Goal: Task Accomplishment & Management: Use online tool/utility

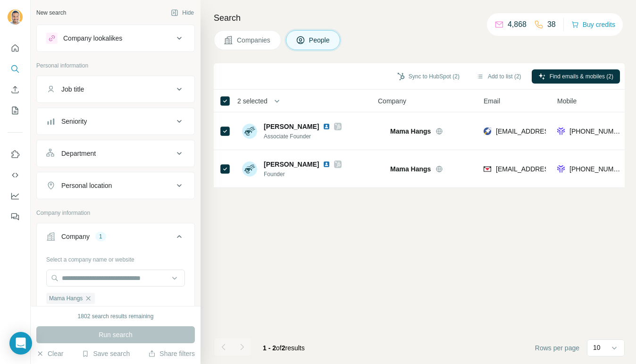
scroll to position [62, 0]
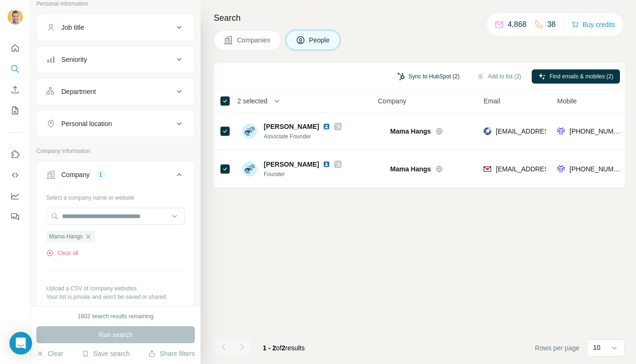
click at [431, 83] on button "Sync to HubSpot (2)" at bounding box center [428, 76] width 75 height 14
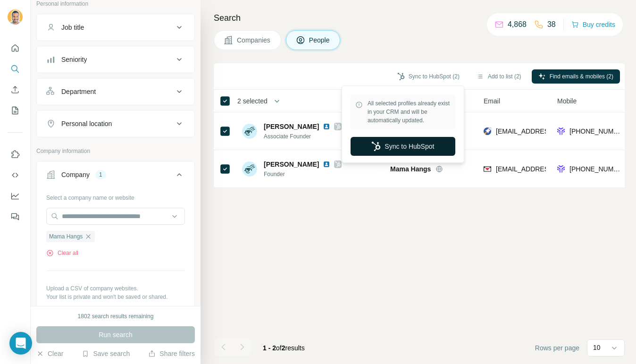
click at [424, 143] on button "Sync to HubSpot" at bounding box center [402, 146] width 105 height 19
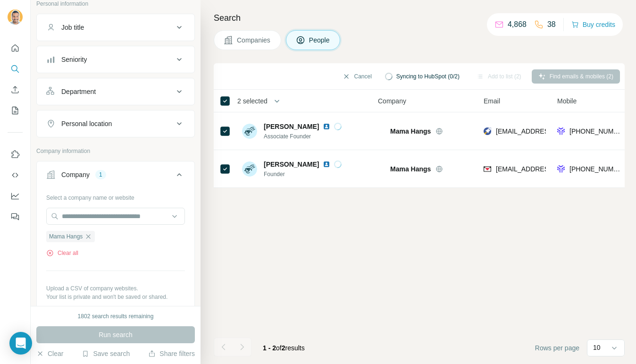
scroll to position [0, 0]
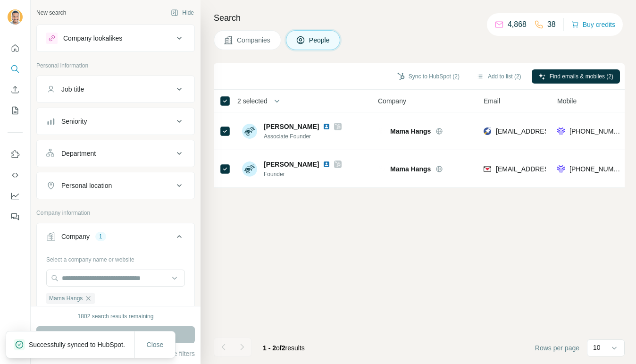
click at [242, 44] on span "Companies" at bounding box center [254, 39] width 34 height 9
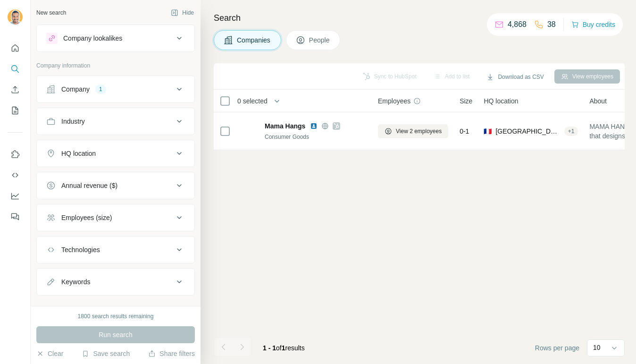
click at [125, 79] on button "Company 1" at bounding box center [116, 89] width 158 height 23
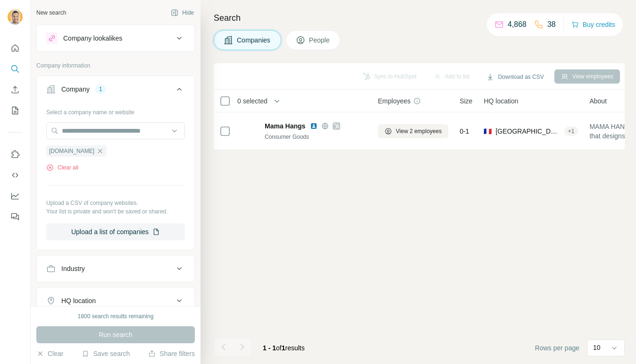
click at [100, 151] on ul "[DOMAIN_NAME]" at bounding box center [115, 151] width 139 height 12
click at [90, 150] on icon "button" at bounding box center [88, 151] width 8 height 8
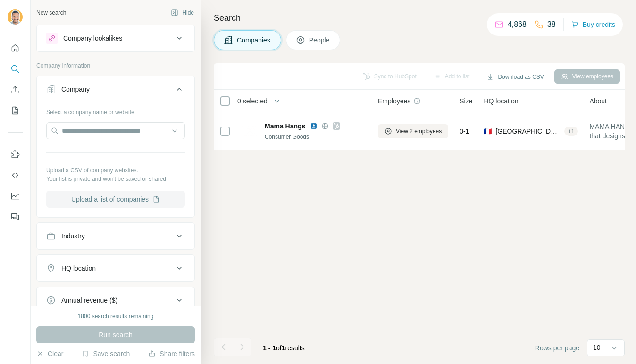
click at [96, 195] on button "Upload a list of companies" at bounding box center [115, 199] width 139 height 17
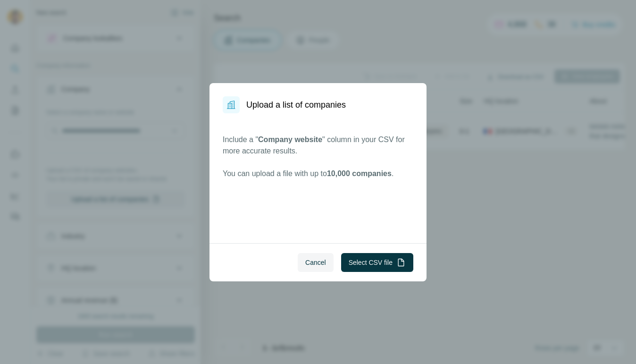
click at [111, 200] on div "Upload a list of companies Include a " Company website " column in your CSV for…" at bounding box center [318, 182] width 636 height 364
click at [373, 260] on button "Select CSV file" at bounding box center [377, 262] width 72 height 19
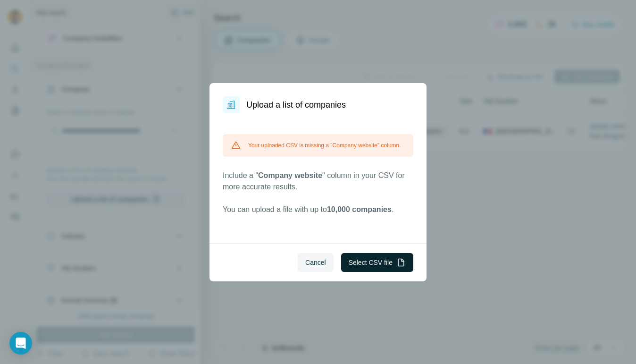
click at [364, 261] on button "Select CSV file" at bounding box center [377, 262] width 72 height 19
click at [355, 261] on button "Select CSV file" at bounding box center [377, 262] width 72 height 19
drag, startPoint x: 337, startPoint y: 144, endPoint x: 385, endPoint y: 144, distance: 47.6
click at [385, 144] on div "Your uploaded CSV is missing a "Company website" column." at bounding box center [318, 145] width 191 height 23
copy div "Company website"
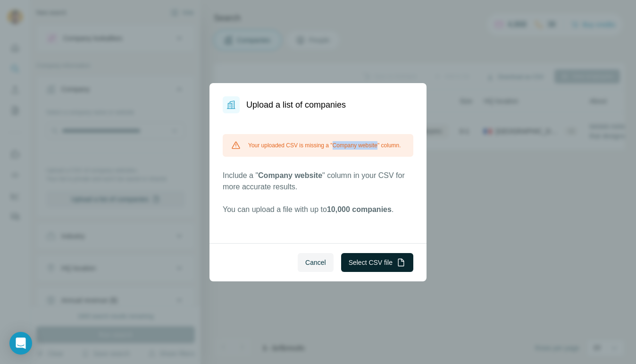
click at [381, 266] on button "Select CSV file" at bounding box center [377, 262] width 72 height 19
click at [308, 253] on button "Cancel" at bounding box center [316, 262] width 36 height 19
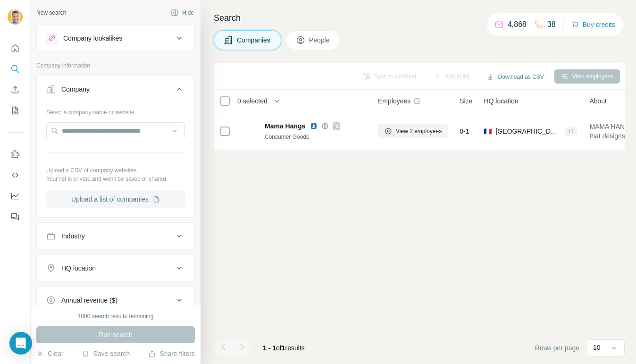
click at [145, 203] on button "Upload a list of companies" at bounding box center [115, 199] width 139 height 17
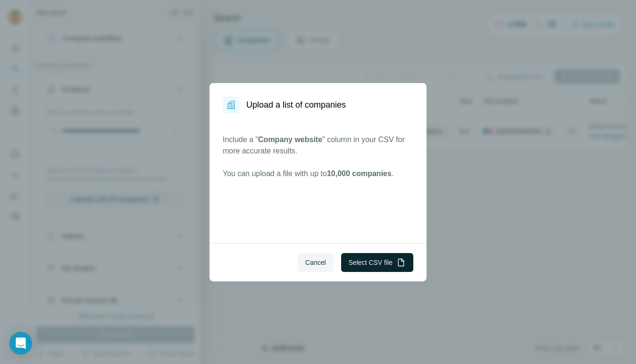
click at [357, 256] on button "Select CSV file" at bounding box center [377, 262] width 72 height 19
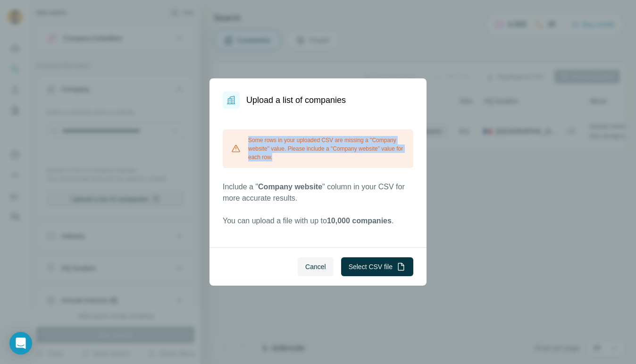
drag, startPoint x: 294, startPoint y: 167, endPoint x: 248, endPoint y: 142, distance: 53.2
click at [248, 142] on div "Some rows in your uploaded CSV are missing a "Company website" value. Please in…" at bounding box center [318, 148] width 191 height 39
click at [360, 267] on button "Select CSV file" at bounding box center [377, 266] width 72 height 19
click at [302, 273] on button "Cancel" at bounding box center [316, 266] width 36 height 19
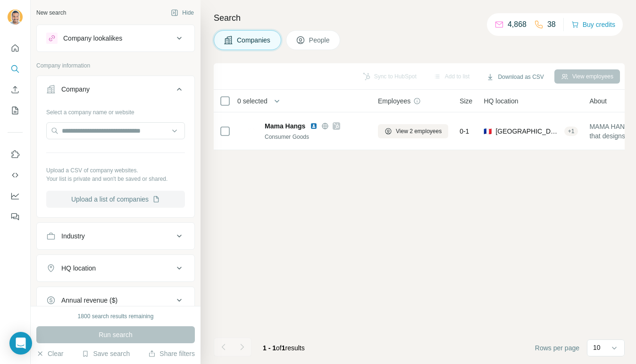
click at [135, 196] on button "Upload a list of companies" at bounding box center [115, 199] width 139 height 17
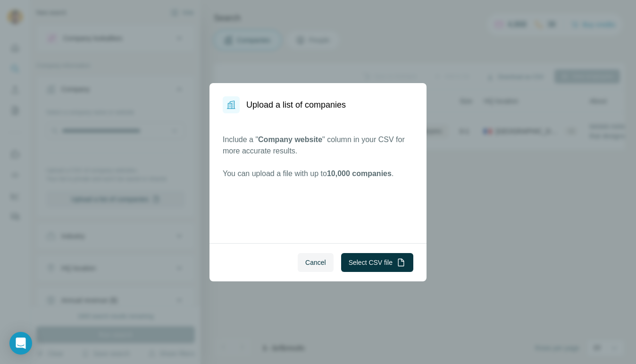
click at [360, 273] on div "Cancel Select CSV file" at bounding box center [317, 262] width 217 height 38
click at [360, 262] on button "Select CSV file" at bounding box center [377, 262] width 72 height 19
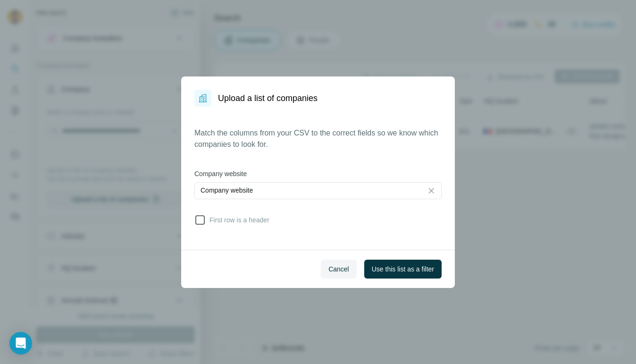
click at [245, 224] on span "First row is a header" at bounding box center [238, 219] width 64 height 9
click at [386, 272] on span "Use this list as a filter" at bounding box center [403, 268] width 62 height 9
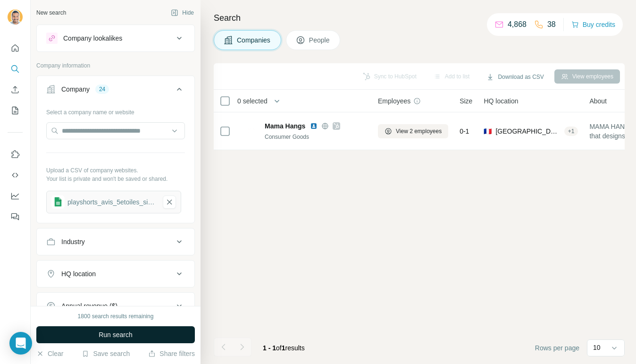
click at [150, 334] on button "Run search" at bounding box center [115, 334] width 159 height 17
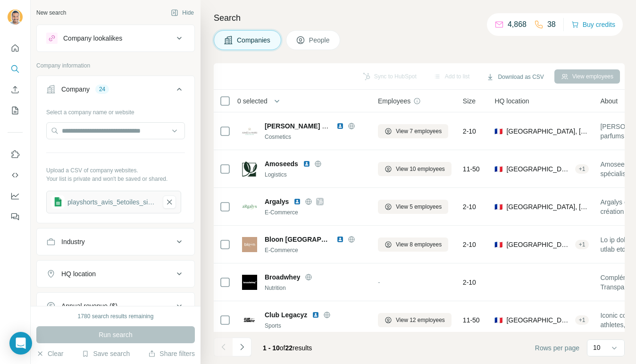
click at [315, 45] on button "People" at bounding box center [313, 40] width 55 height 20
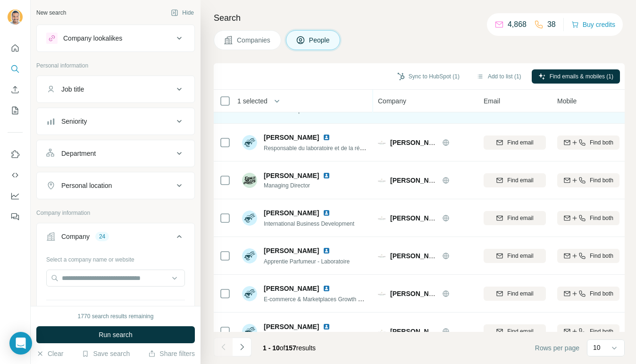
scroll to position [29, 0]
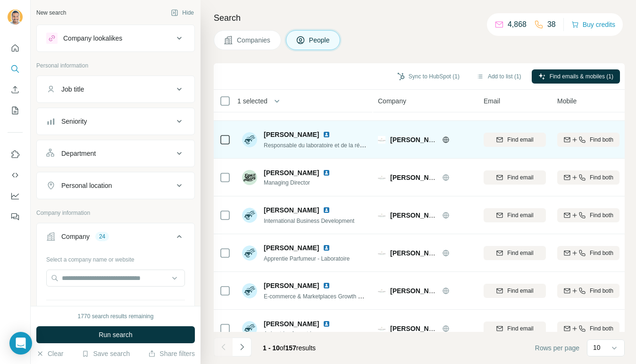
click at [346, 145] on span "Responsable du laboratoire et de la réglementation" at bounding box center [328, 145] width 128 height 8
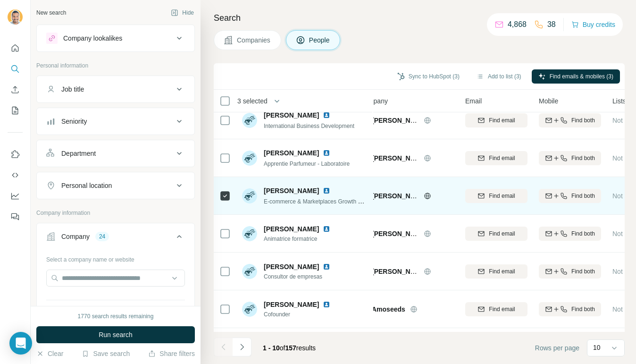
scroll to position [158, 18]
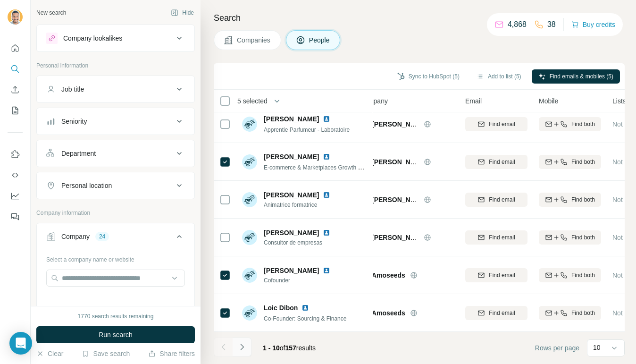
click at [240, 339] on button "Navigate to next page" at bounding box center [242, 346] width 19 height 19
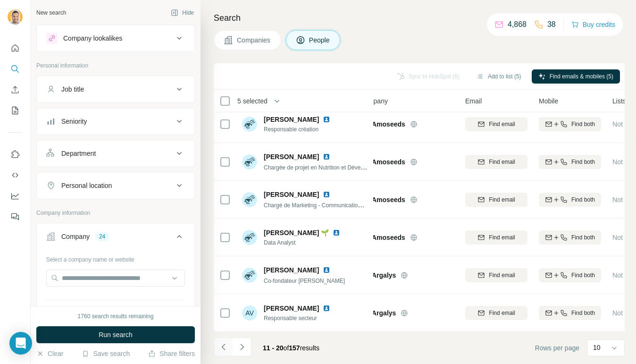
click at [218, 343] on button "Navigate to previous page" at bounding box center [223, 346] width 19 height 19
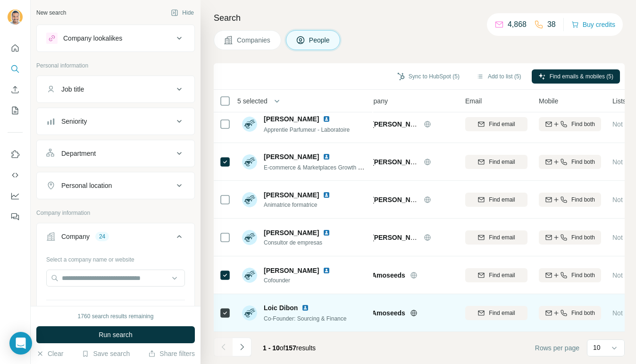
click at [219, 315] on icon at bounding box center [224, 312] width 11 height 11
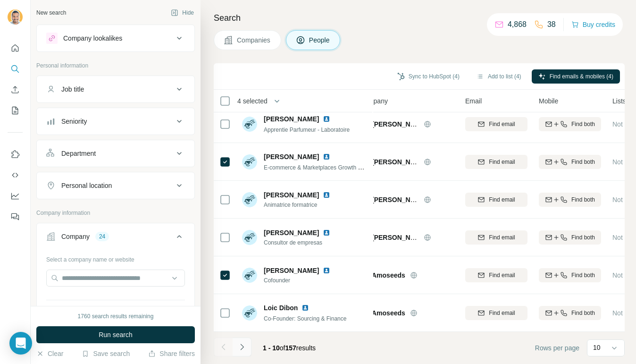
click at [246, 343] on icon "Navigate to next page" at bounding box center [241, 346] width 9 height 9
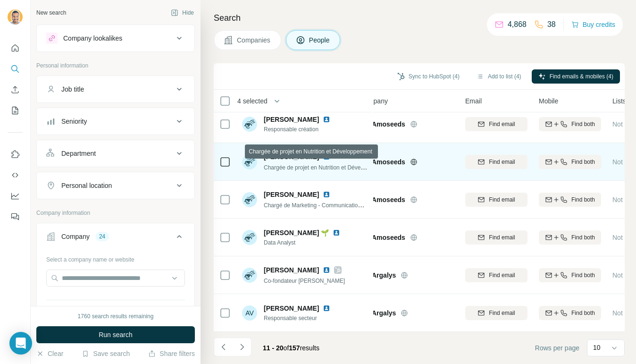
click at [335, 165] on span "Chargée de projet en Nutrition et Développement" at bounding box center [326, 167] width 124 height 8
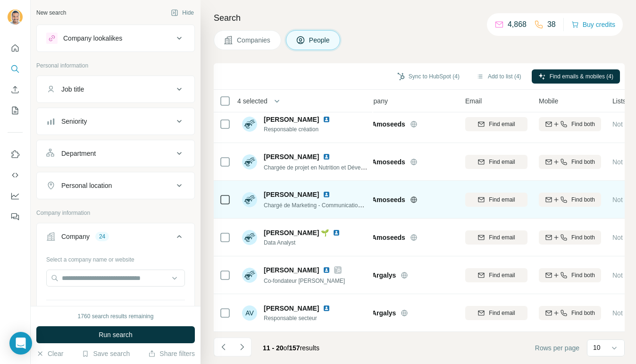
click at [219, 199] on td at bounding box center [225, 200] width 23 height 38
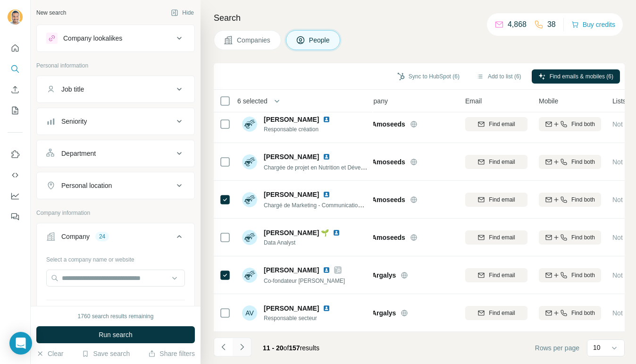
click at [239, 350] on icon "Navigate to next page" at bounding box center [241, 346] width 9 height 9
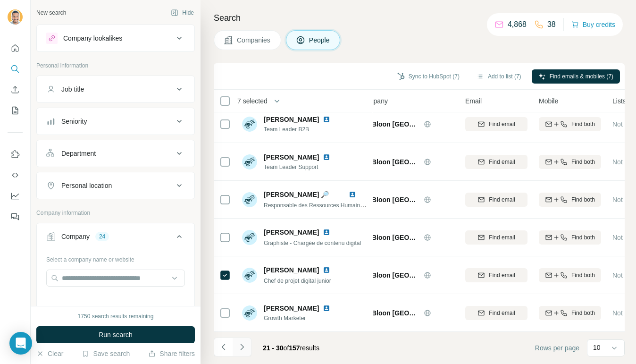
click at [247, 341] on button "Navigate to next page" at bounding box center [242, 346] width 19 height 19
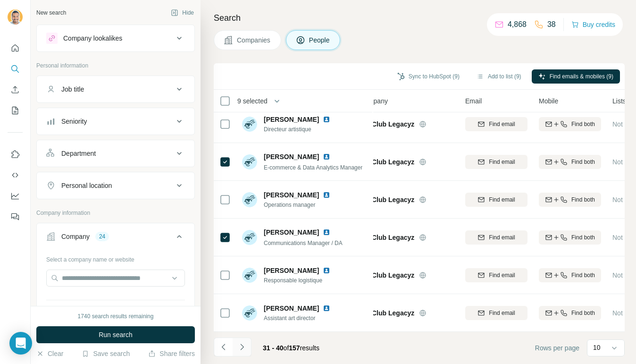
click at [242, 342] on icon "Navigate to next page" at bounding box center [241, 346] width 9 height 9
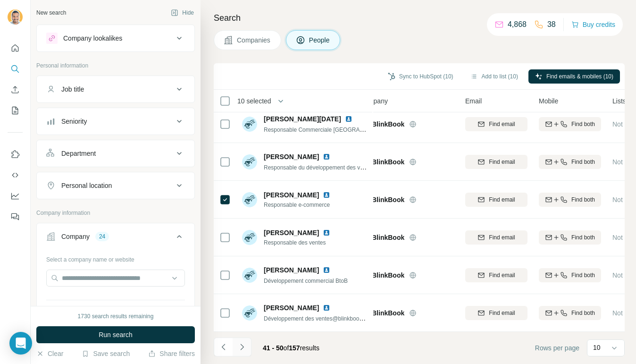
click at [238, 344] on icon "Navigate to next page" at bounding box center [241, 346] width 9 height 9
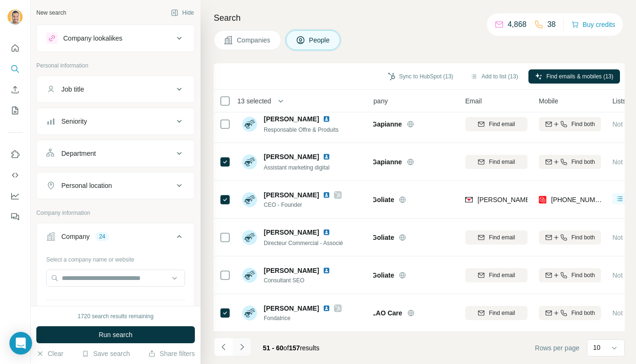
click at [238, 348] on icon "Navigate to next page" at bounding box center [241, 346] width 9 height 9
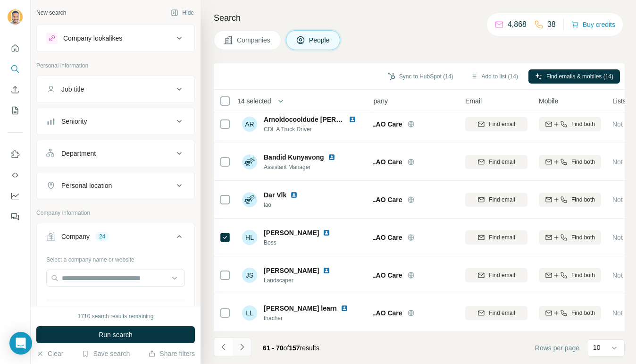
click at [243, 347] on icon "Navigate to next page" at bounding box center [241, 346] width 9 height 9
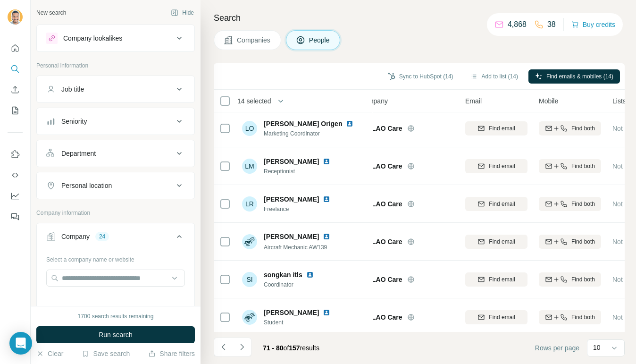
scroll to position [0, 18]
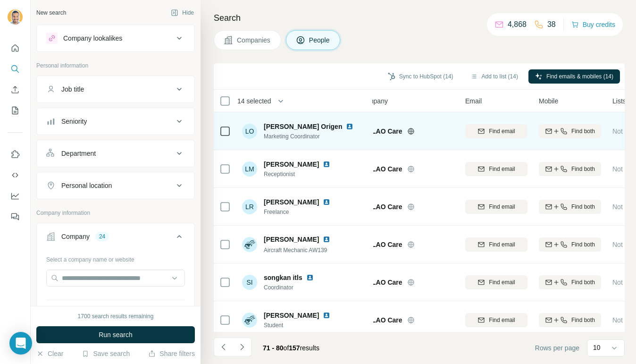
click at [226, 125] on icon at bounding box center [224, 130] width 11 height 11
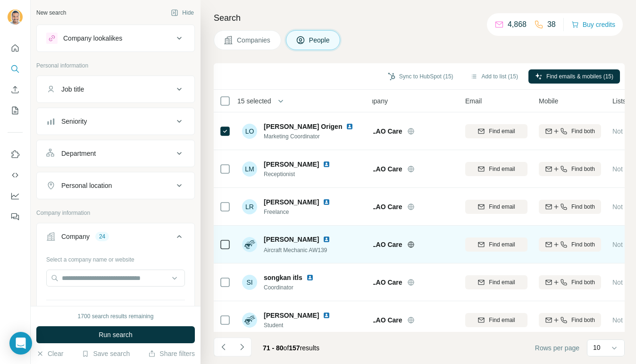
scroll to position [158, 18]
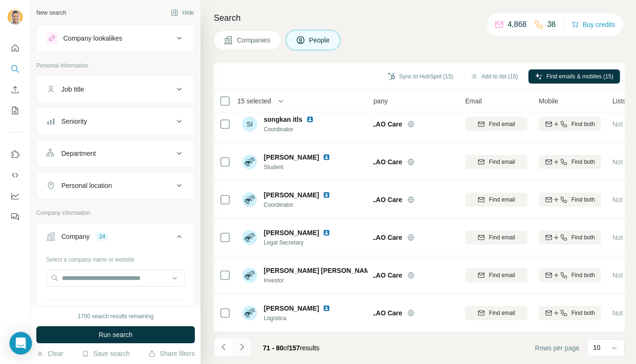
click at [240, 340] on button "Navigate to next page" at bounding box center [242, 346] width 19 height 19
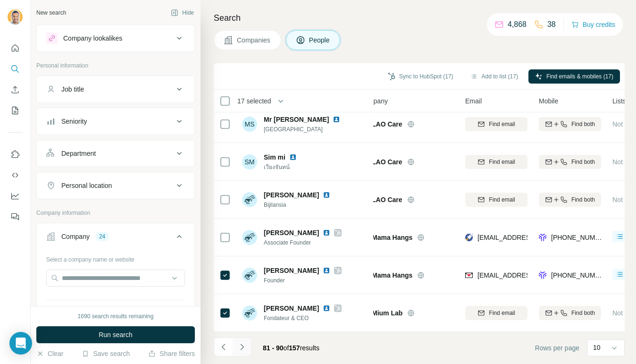
click at [245, 347] on icon "Navigate to next page" at bounding box center [241, 346] width 9 height 9
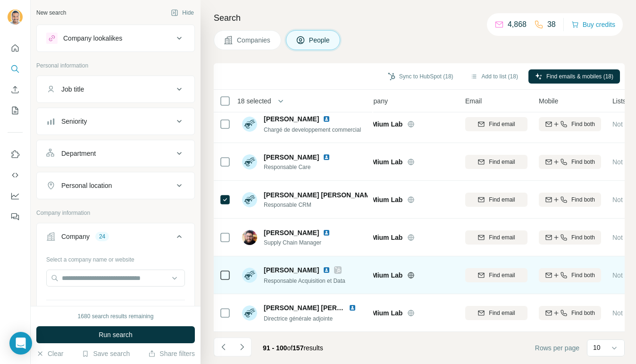
click at [220, 273] on icon at bounding box center [224, 274] width 11 height 11
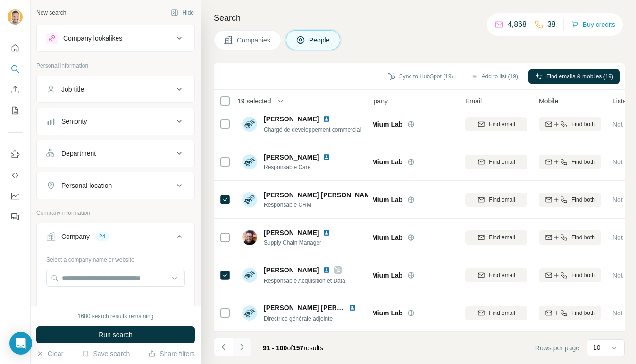
click at [240, 348] on icon "Navigate to next page" at bounding box center [241, 346] width 9 height 9
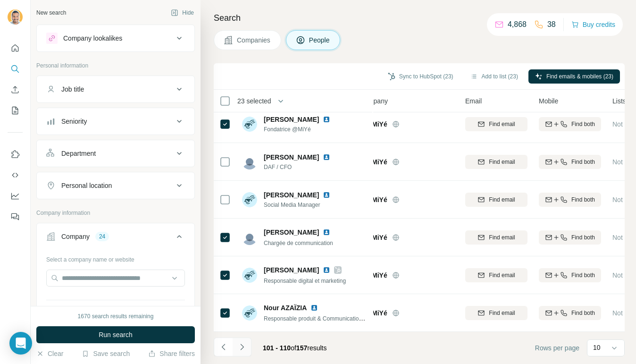
click at [247, 349] on button "Navigate to next page" at bounding box center [242, 346] width 19 height 19
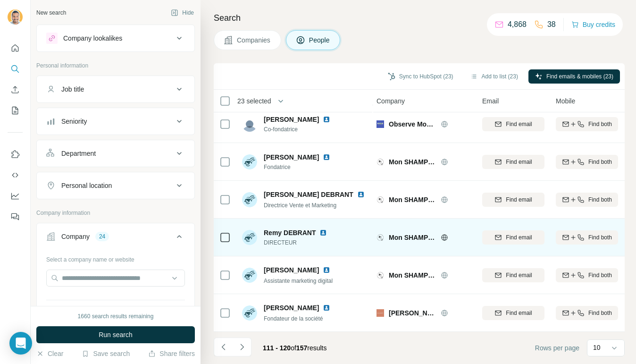
scroll to position [158, 0]
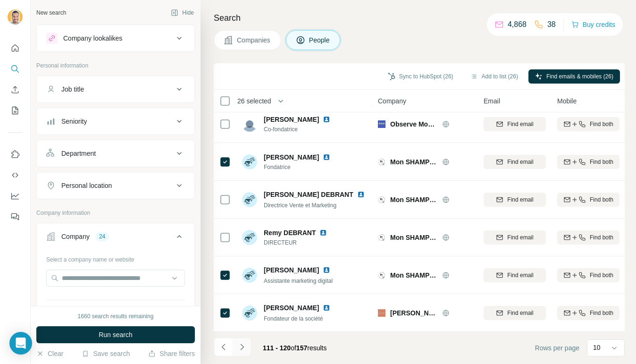
click at [241, 346] on icon "Navigate to next page" at bounding box center [241, 346] width 9 height 9
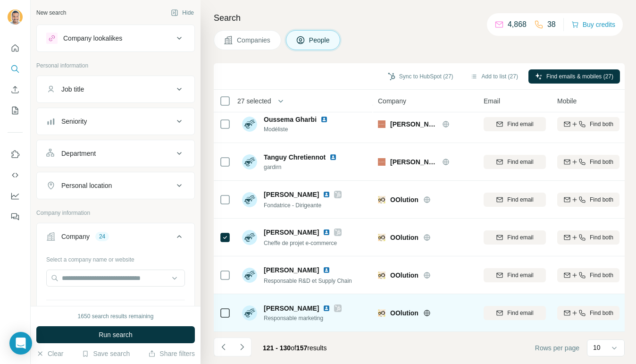
click at [230, 310] on icon at bounding box center [224, 312] width 11 height 11
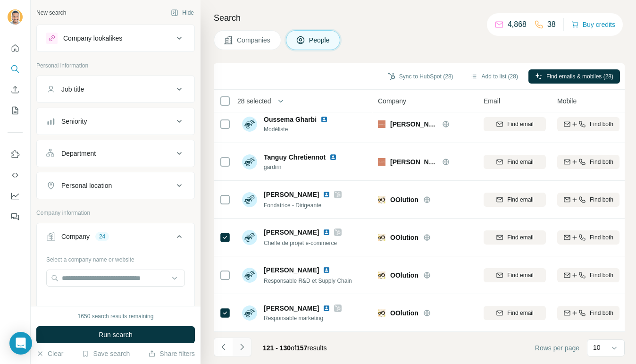
click at [248, 346] on button "Navigate to next page" at bounding box center [242, 346] width 19 height 19
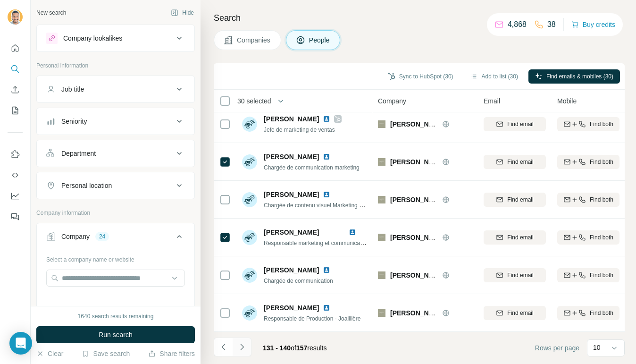
click at [247, 341] on button "Navigate to next page" at bounding box center [242, 346] width 19 height 19
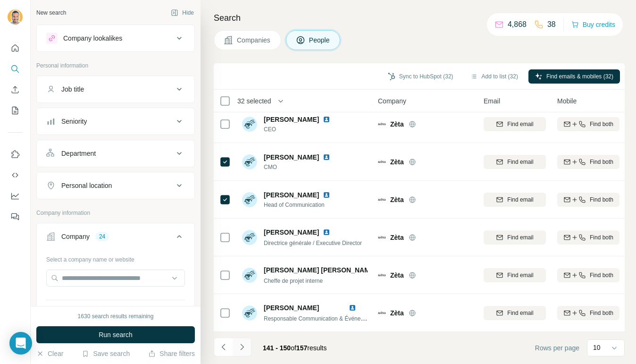
click at [241, 348] on icon "Navigate to next page" at bounding box center [241, 346] width 9 height 9
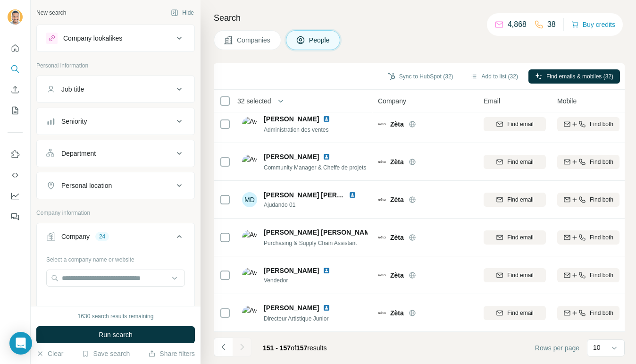
scroll to position [45, 0]
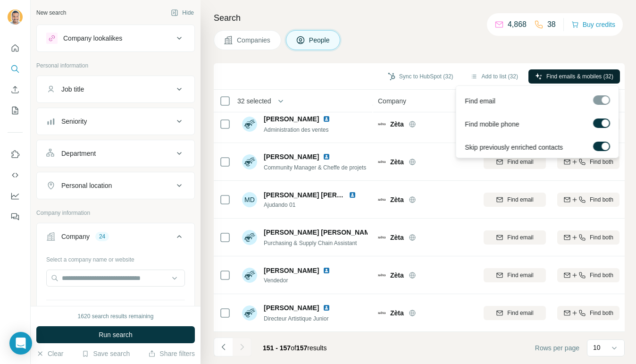
click at [528, 80] on button "Find emails & mobiles (32)" at bounding box center [574, 76] width 92 height 14
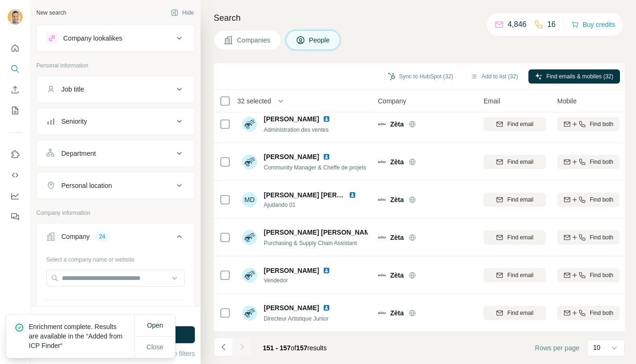
click at [401, 72] on button "Sync to HubSpot (32)" at bounding box center [420, 76] width 79 height 14
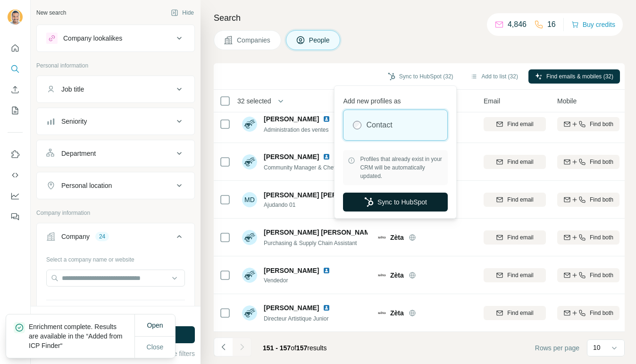
click at [389, 198] on button "Sync to HubSpot" at bounding box center [395, 201] width 105 height 19
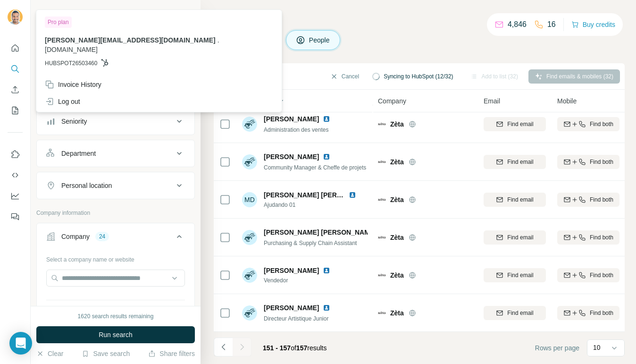
click at [268, 48] on button "Companies" at bounding box center [247, 40] width 67 height 20
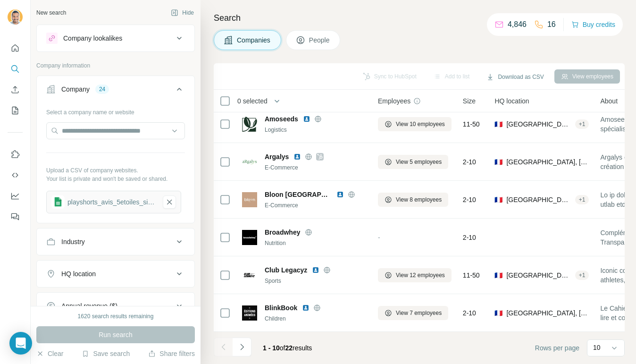
scroll to position [158, 0]
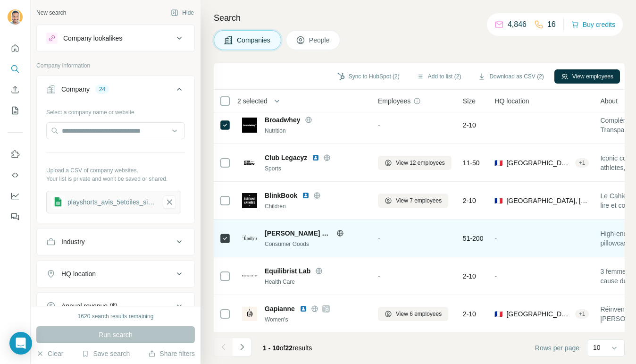
scroll to position [158, 0]
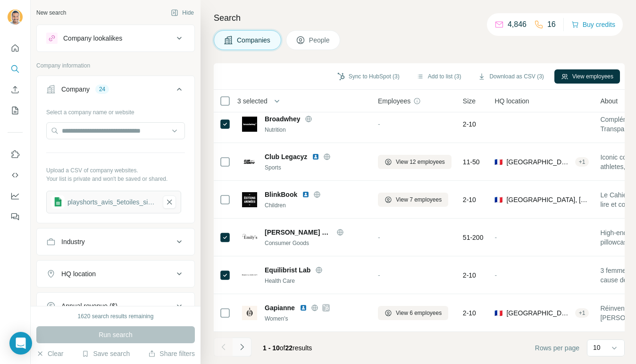
click at [240, 345] on icon "Navigate to next page" at bounding box center [241, 346] width 9 height 9
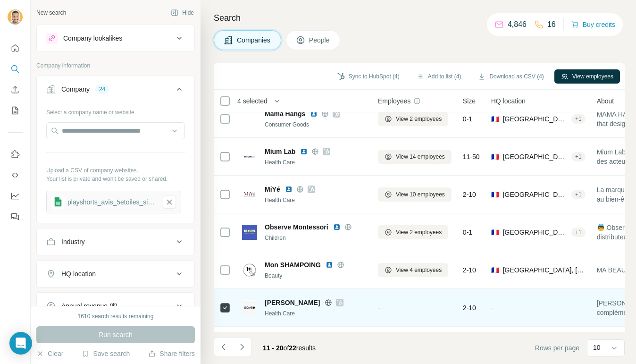
scroll to position [0, 0]
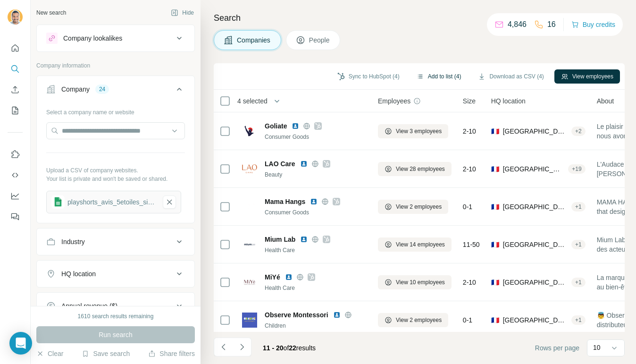
click at [421, 76] on button "Add to list (4)" at bounding box center [439, 76] width 58 height 14
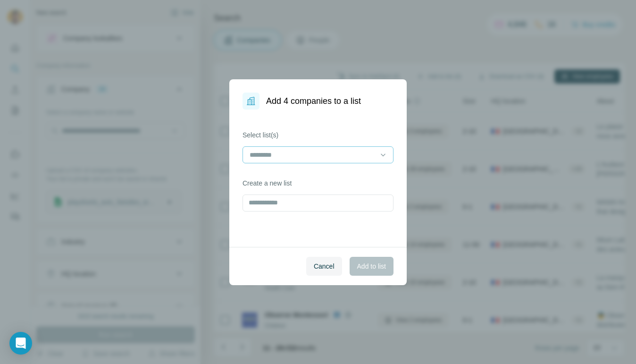
click at [344, 159] on input at bounding box center [312, 155] width 127 height 10
click at [339, 156] on input at bounding box center [312, 155] width 127 height 10
click at [325, 201] on input "text" at bounding box center [317, 202] width 151 height 17
click at [265, 205] on input "**********" at bounding box center [317, 202] width 151 height 17
click at [270, 205] on input "**********" at bounding box center [317, 202] width 151 height 17
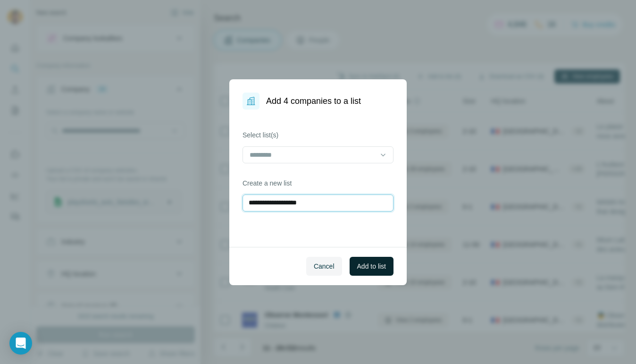
type input "**********"
click at [364, 258] on button "Add to list" at bounding box center [372, 266] width 44 height 19
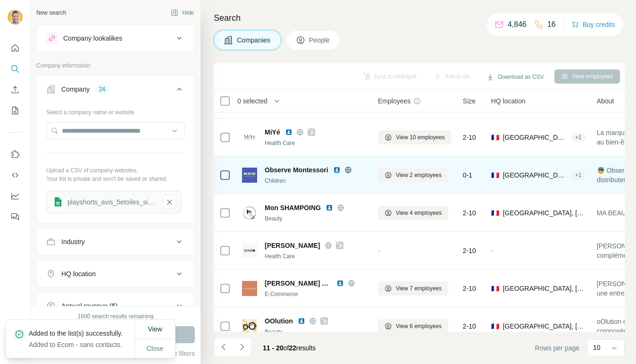
scroll to position [158, 0]
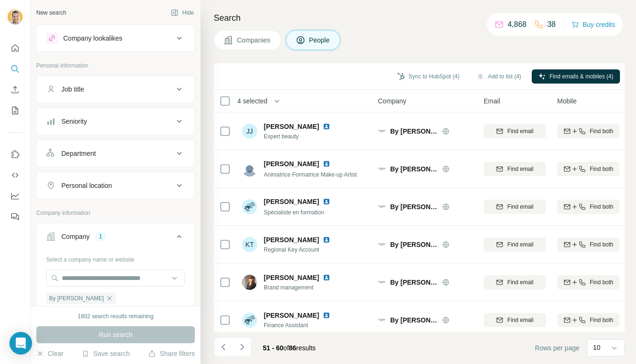
scroll to position [158, 68]
